Goal: Information Seeking & Learning: Learn about a topic

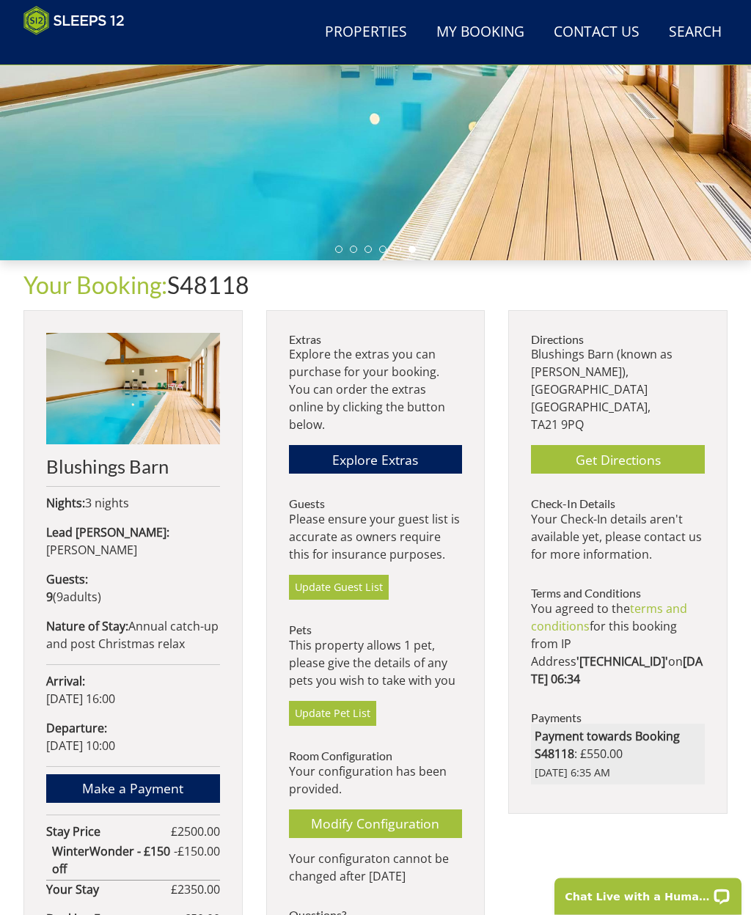
scroll to position [275, 0]
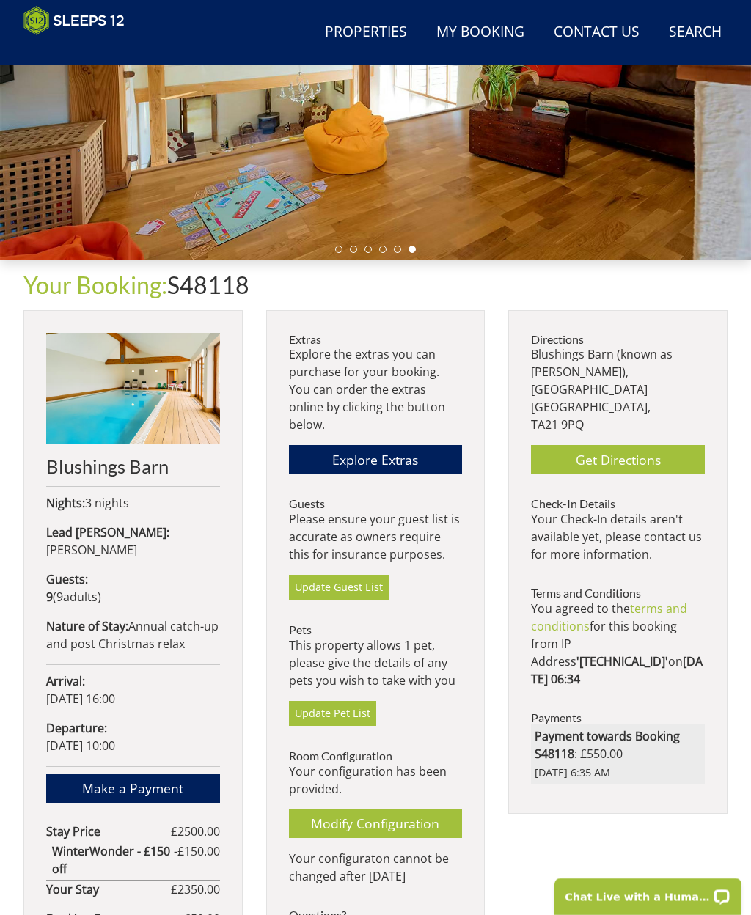
click at [86, 471] on h2 "Blushings Barn" at bounding box center [133, 466] width 174 height 21
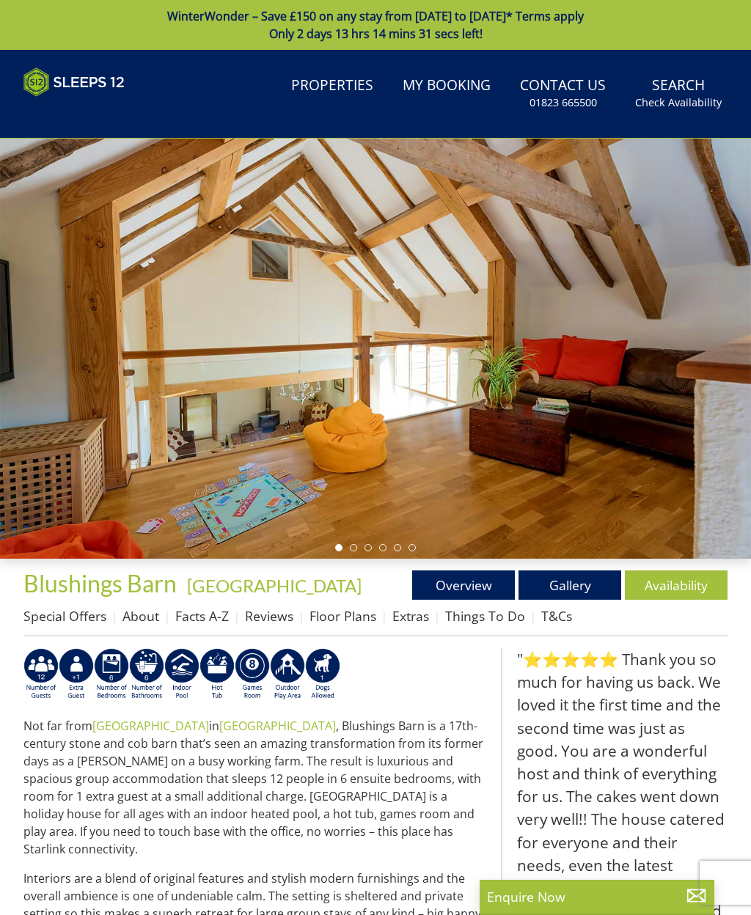
click at [570, 589] on link "Gallery" at bounding box center [569, 584] width 103 height 29
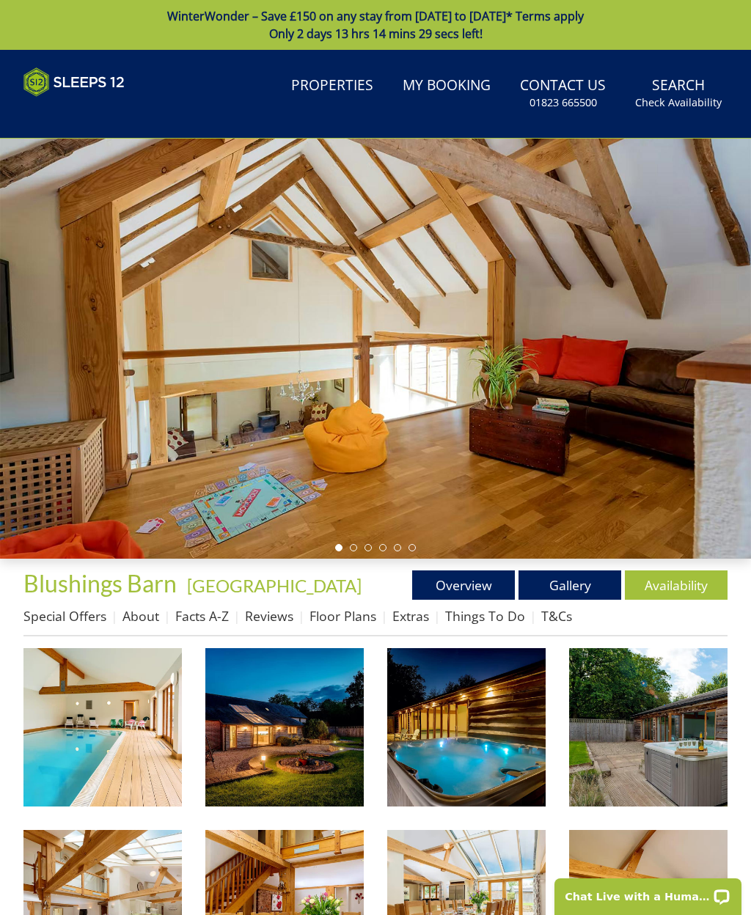
click at [94, 716] on img at bounding box center [102, 727] width 158 height 158
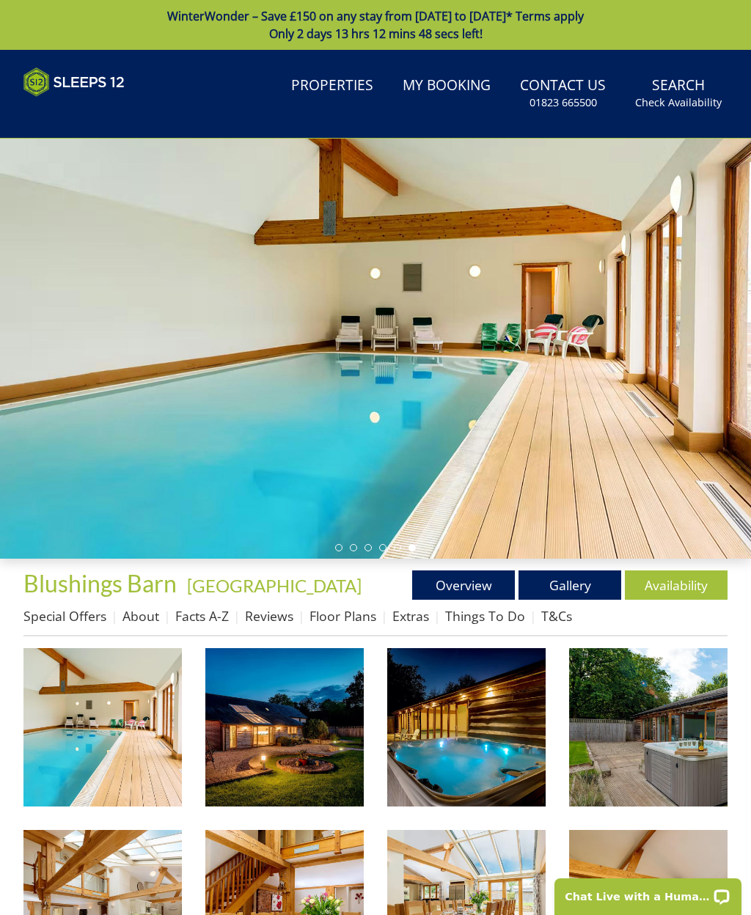
click at [323, 615] on link "Floor Plans" at bounding box center [342, 616] width 67 height 18
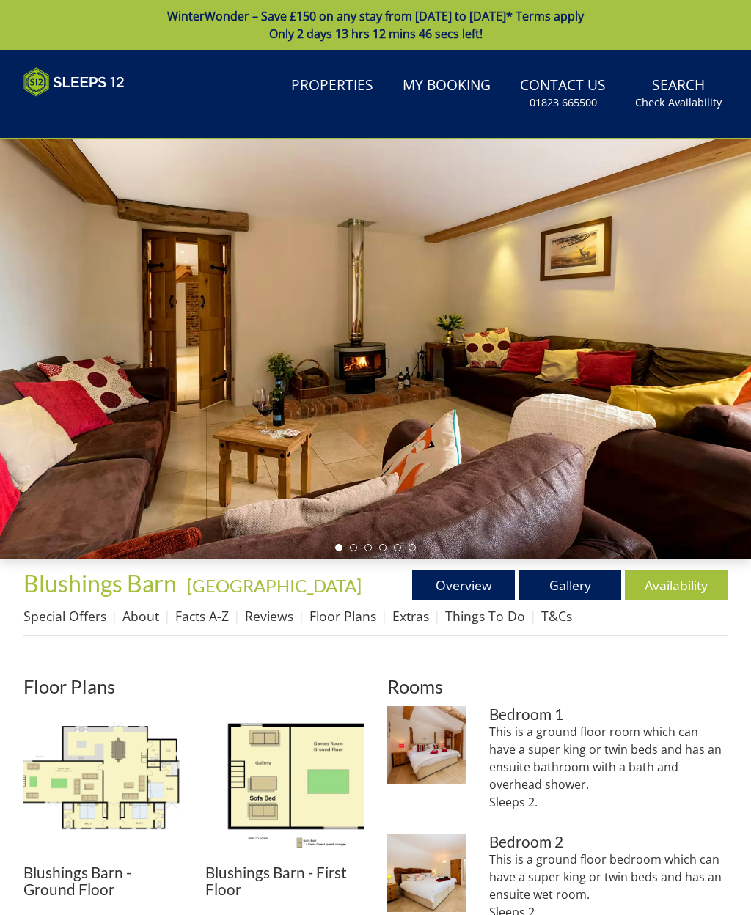
click at [96, 761] on img at bounding box center [102, 785] width 158 height 158
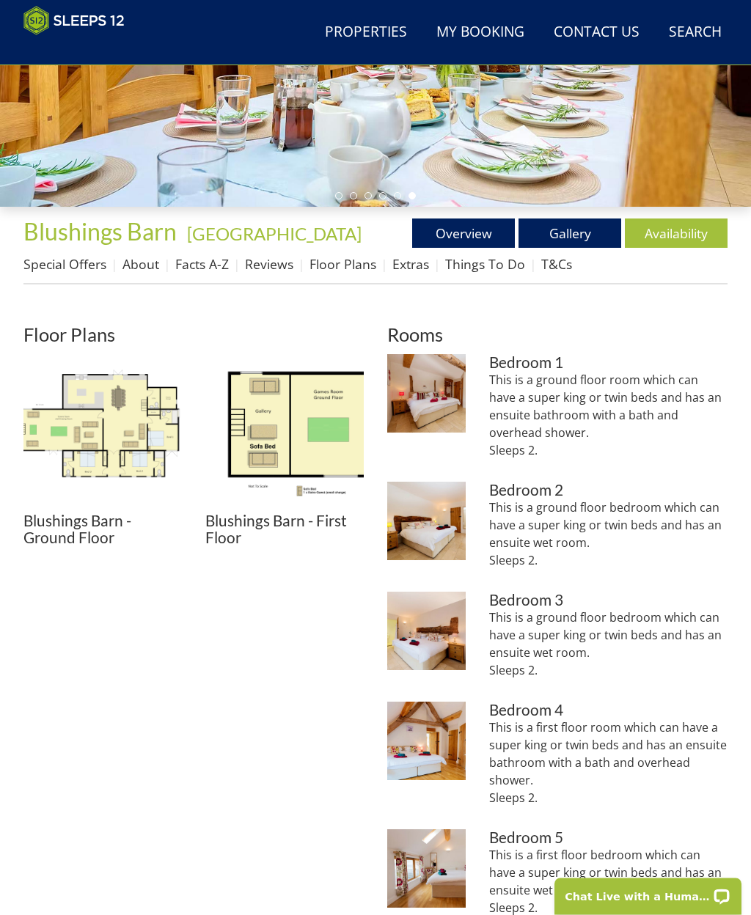
scroll to position [328, 0]
click at [104, 427] on img at bounding box center [102, 433] width 158 height 158
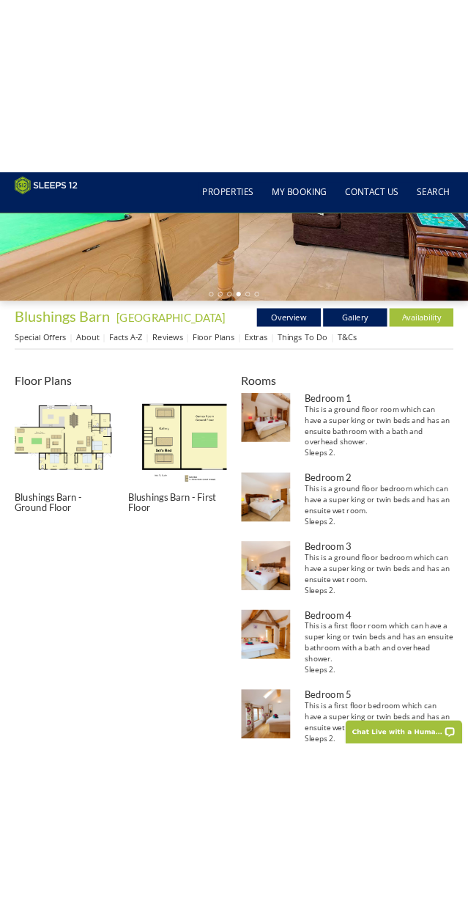
scroll to position [367, 0]
